Goal: Transaction & Acquisition: Obtain resource

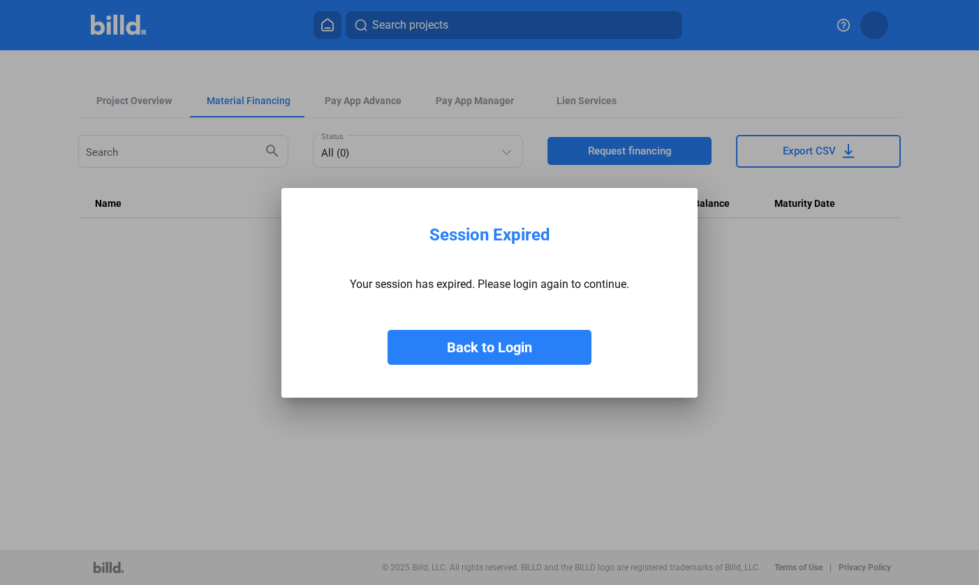
click at [495, 346] on button "Back to Login" at bounding box center [490, 347] width 204 height 35
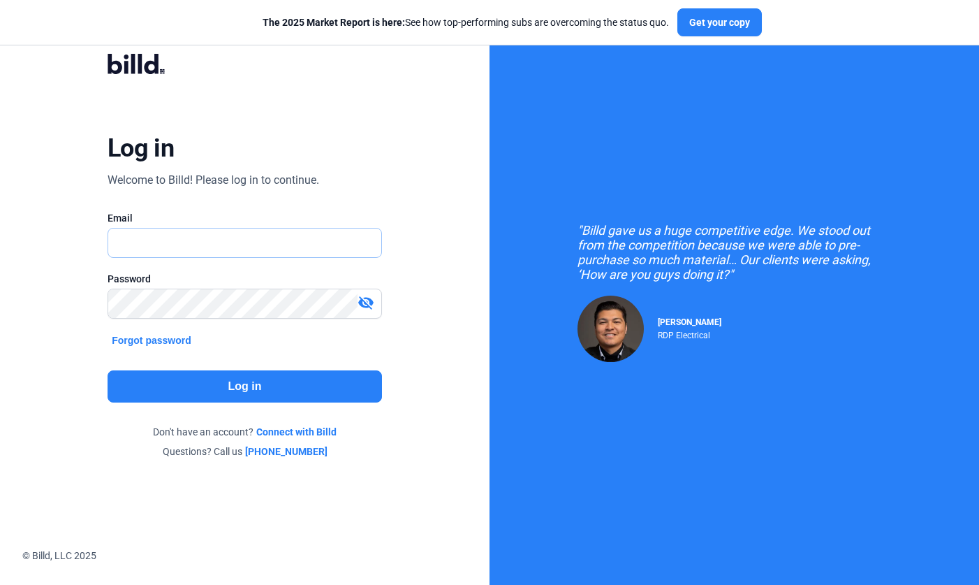
type input "[EMAIL_ADDRESS][DOMAIN_NAME]"
click at [254, 392] on button "Log in" at bounding box center [245, 386] width 275 height 32
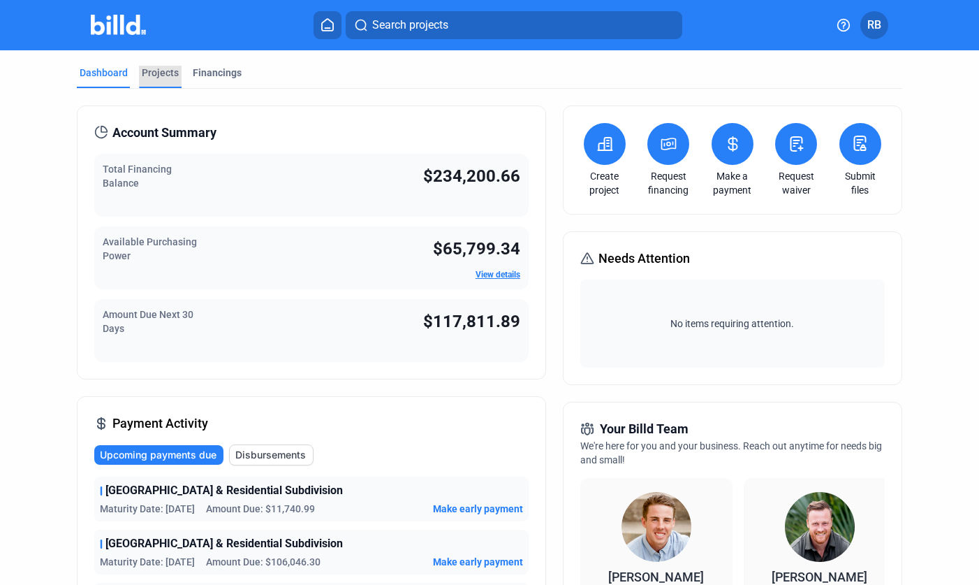
click at [154, 76] on div "Projects" at bounding box center [160, 73] width 37 height 14
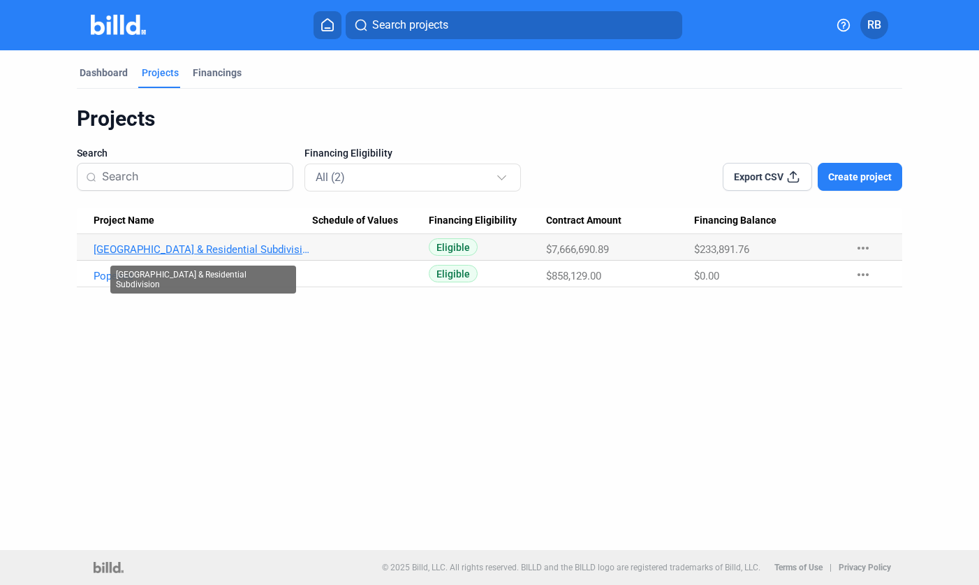
click at [159, 254] on link "[GEOGRAPHIC_DATA] & Residential Subdivision" at bounding box center [203, 249] width 219 height 13
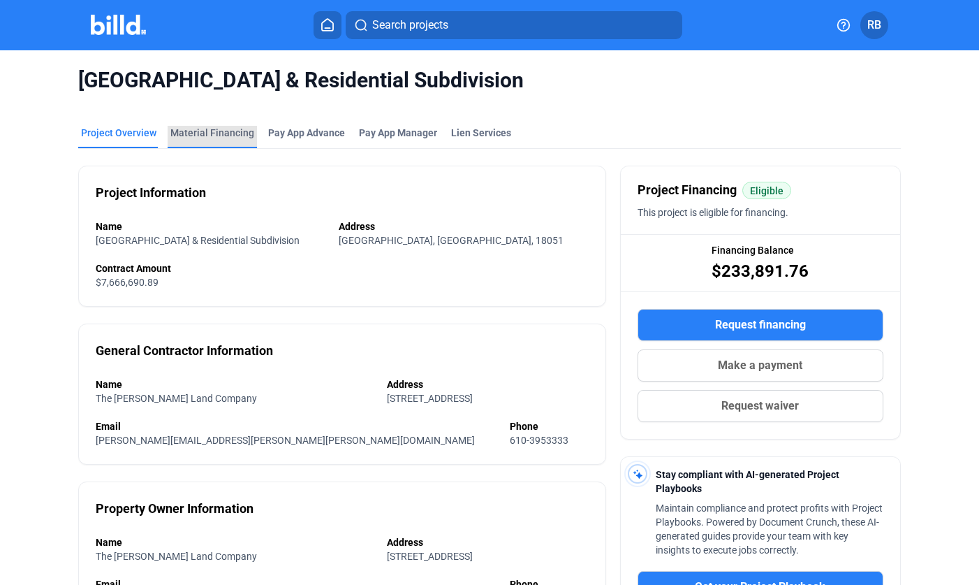
click at [216, 133] on div "Material Financing" at bounding box center [212, 133] width 84 height 14
